Goal: Information Seeking & Learning: Learn about a topic

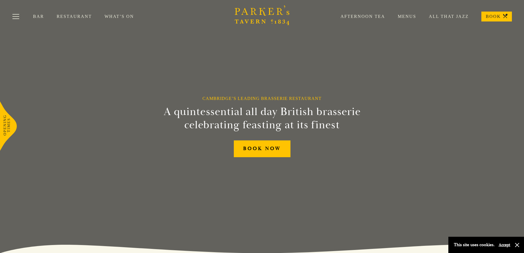
click at [8, 127] on icon at bounding box center [7, 125] width 6 height 20
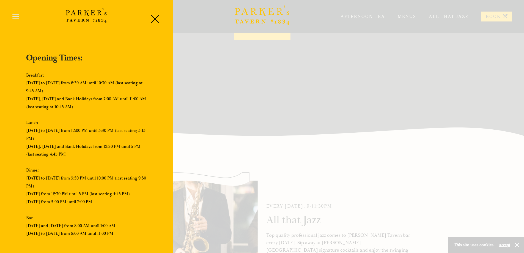
scroll to position [83, 0]
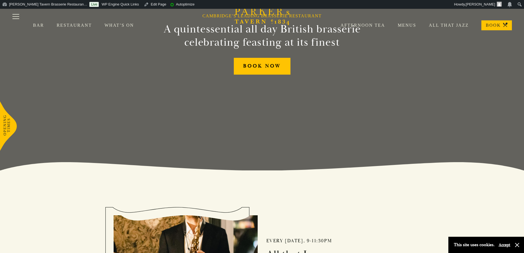
click at [7, 125] on icon at bounding box center [8, 126] width 17 height 50
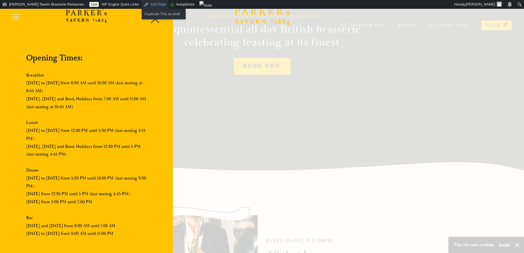
click at [142, 3] on link "Edit Page" at bounding box center [155, 4] width 27 height 9
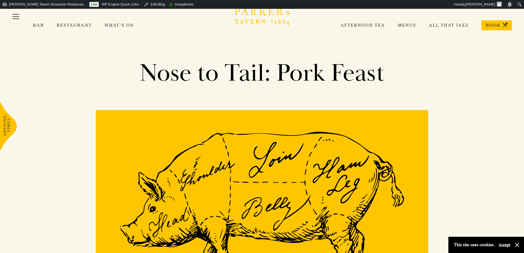
click at [44, 25] on link "Bar" at bounding box center [45, 26] width 24 height 6
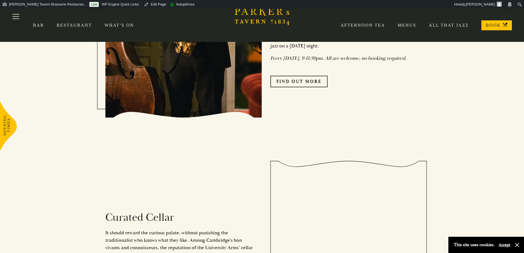
scroll to position [771, 0]
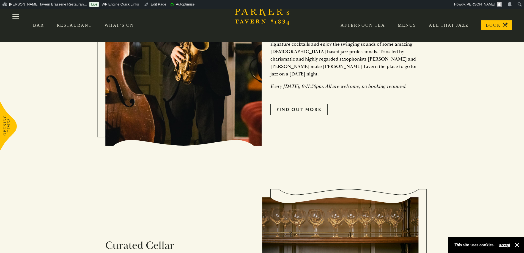
click at [304, 99] on div "All that Jazz Top quality professional jazz comes to Parker’s Tavern bar every …" at bounding box center [340, 59] width 157 height 167
click at [305, 104] on link "Find Out More" at bounding box center [299, 110] width 57 height 12
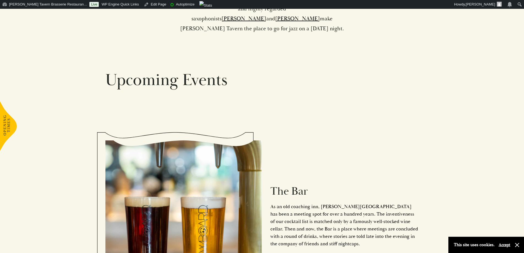
scroll to position [413, 0]
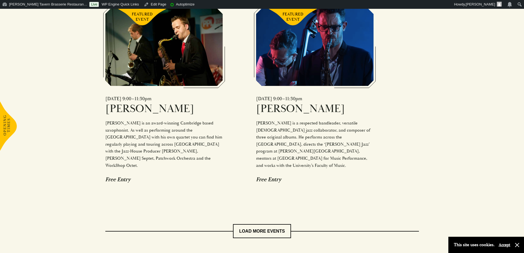
scroll to position [688, 0]
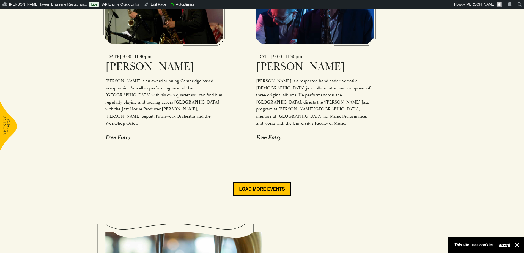
click at [259, 182] on button "LOAD MORE EVENTS" at bounding box center [262, 189] width 58 height 14
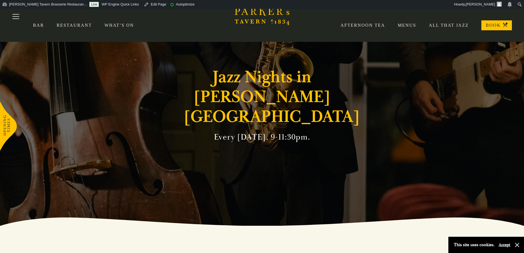
scroll to position [0, 0]
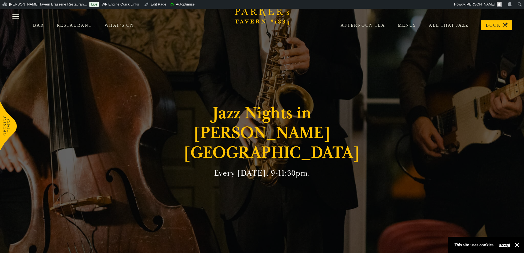
click at [259, 17] on icon "Brasserie Restaurant [GEOGRAPHIC_DATA] | [PERSON_NAME] Tavern Cambridge [PERSON…" at bounding box center [262, 16] width 55 height 20
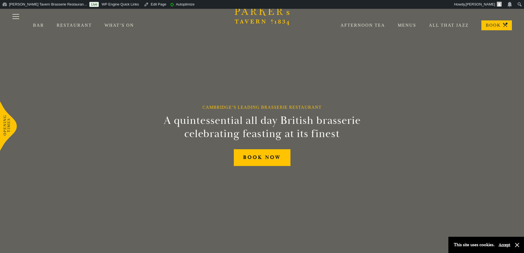
click at [10, 123] on icon at bounding box center [8, 126] width 17 height 50
